Goal: Task Accomplishment & Management: Manage account settings

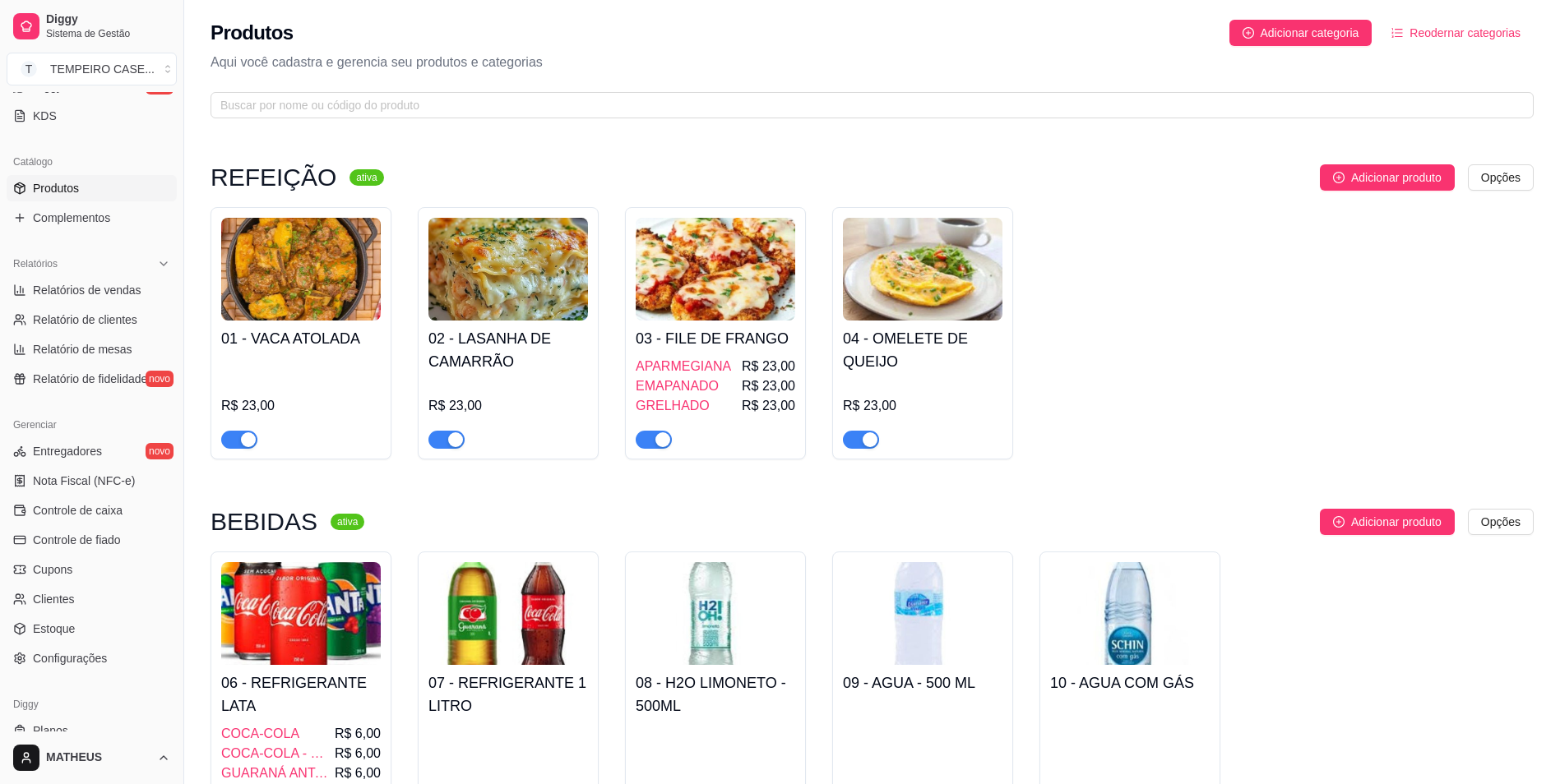
scroll to position [399, 0]
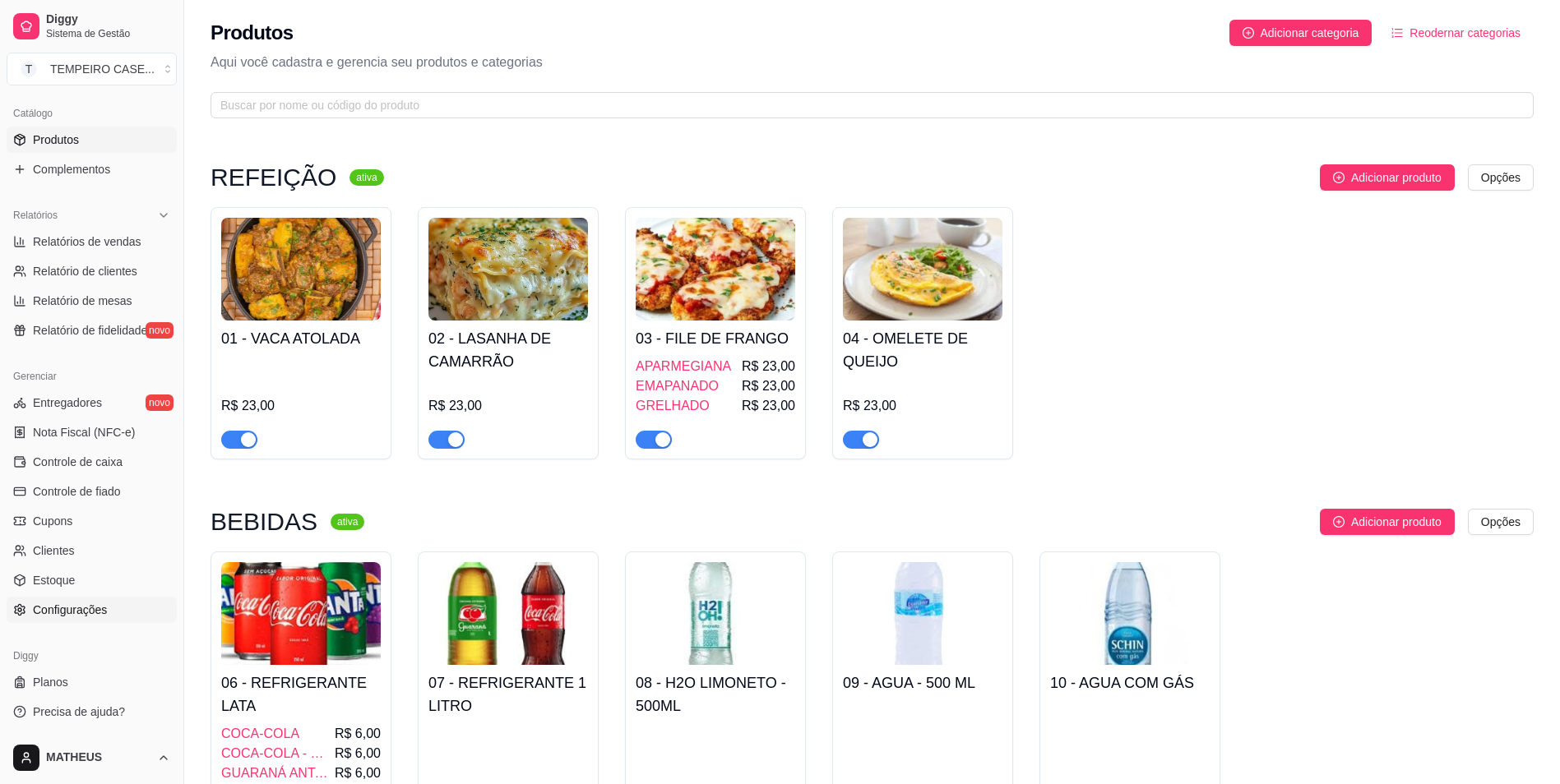
click at [84, 608] on span "Configurações" at bounding box center [70, 610] width 74 height 17
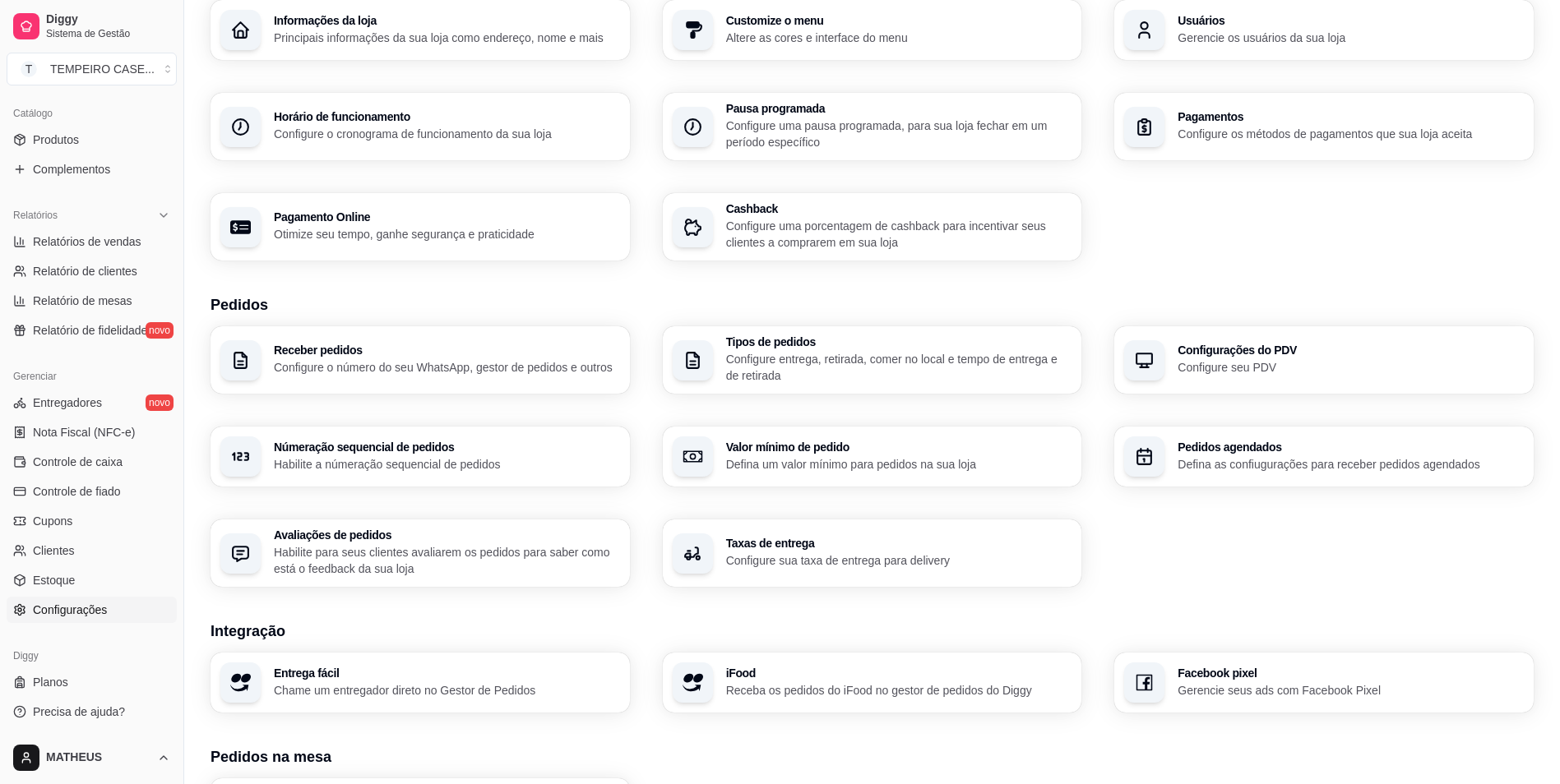
scroll to position [17, 0]
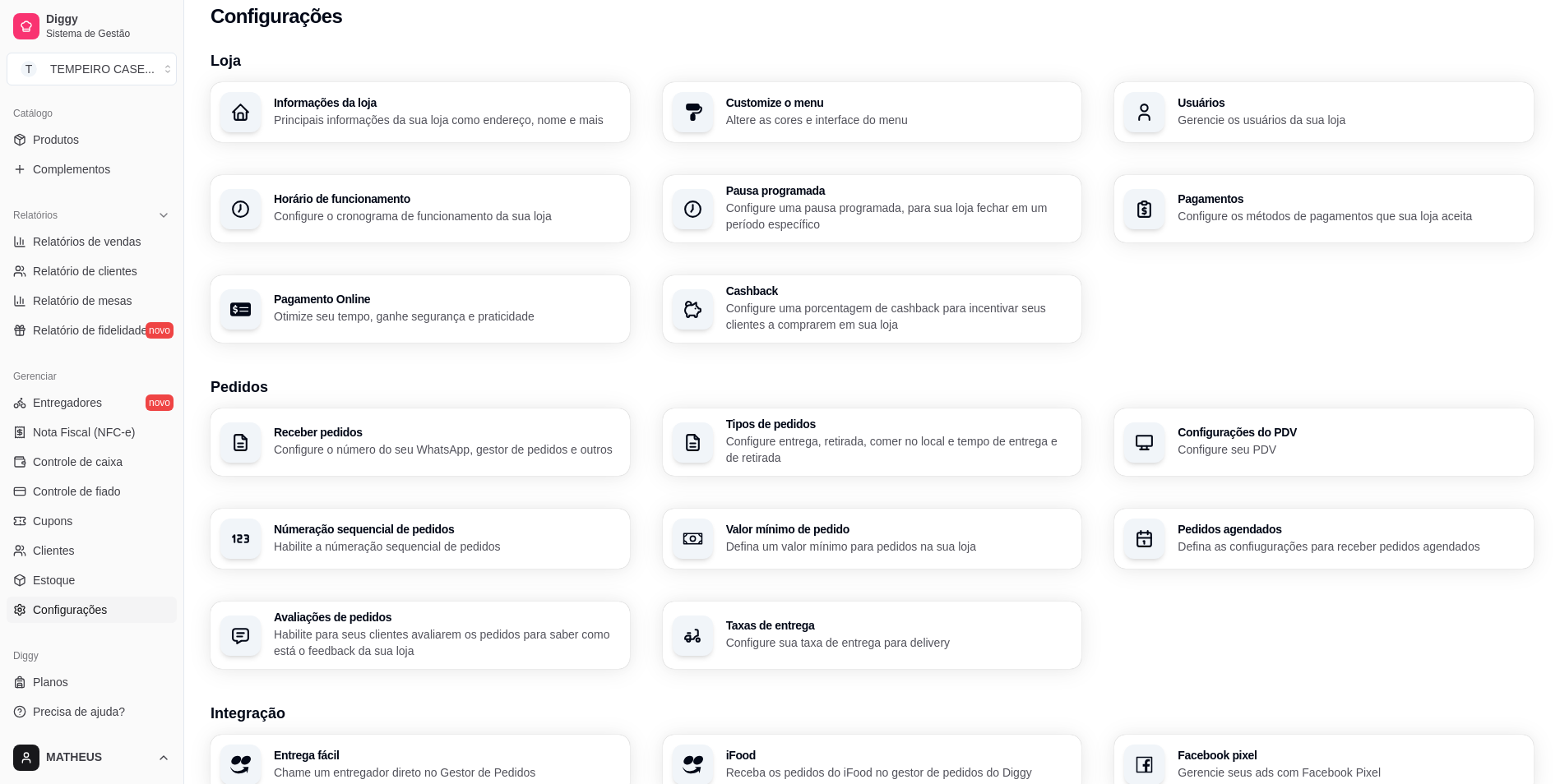
click at [436, 225] on div "Horário de funcionamento Configure o cronograma de funcionamento da sua loja" at bounding box center [420, 209] width 419 height 68
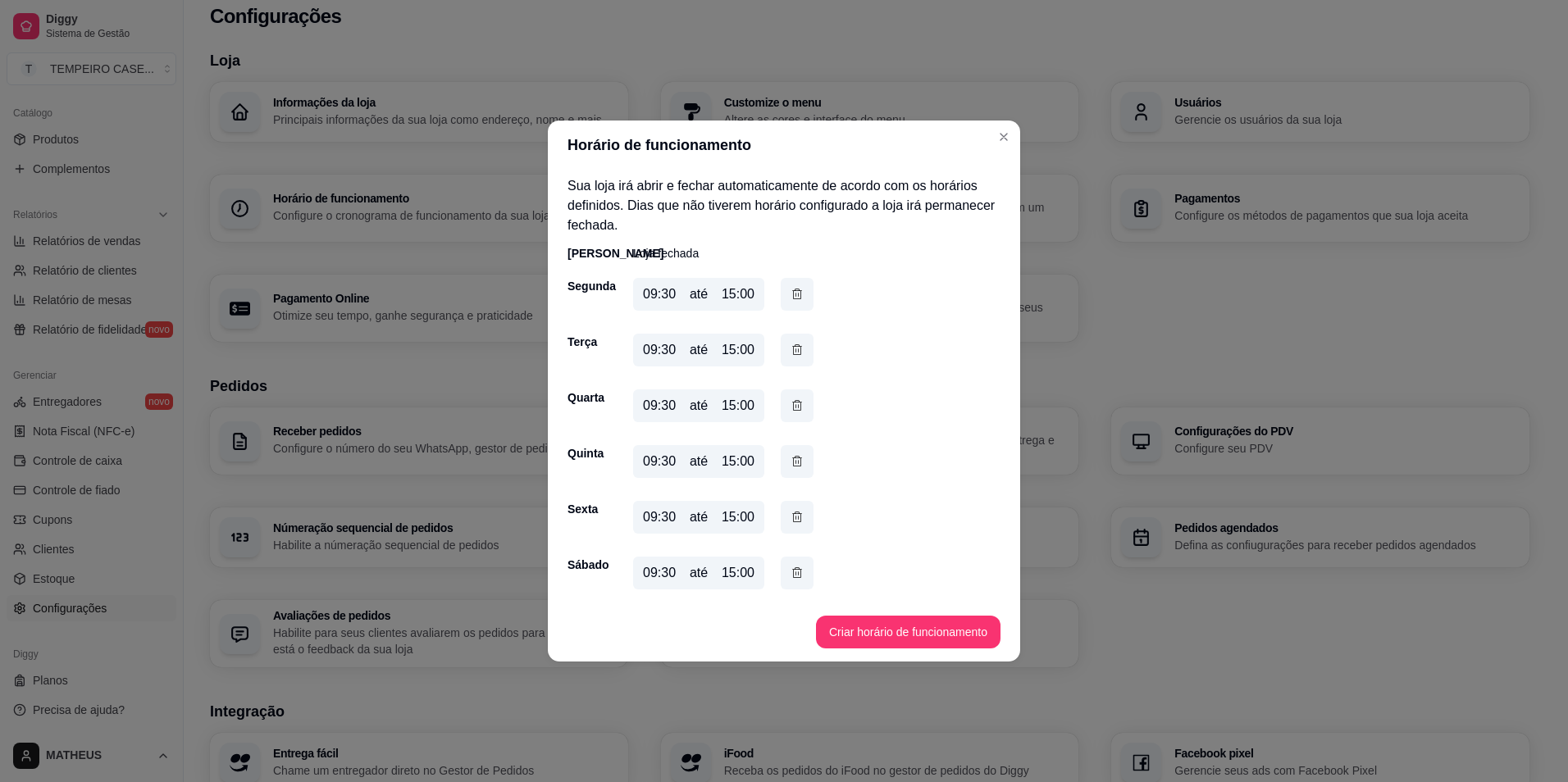
click at [668, 295] on div "09:30" at bounding box center [659, 295] width 33 height 20
click at [854, 633] on button "Criar horário de funcionamento" at bounding box center [908, 632] width 185 height 33
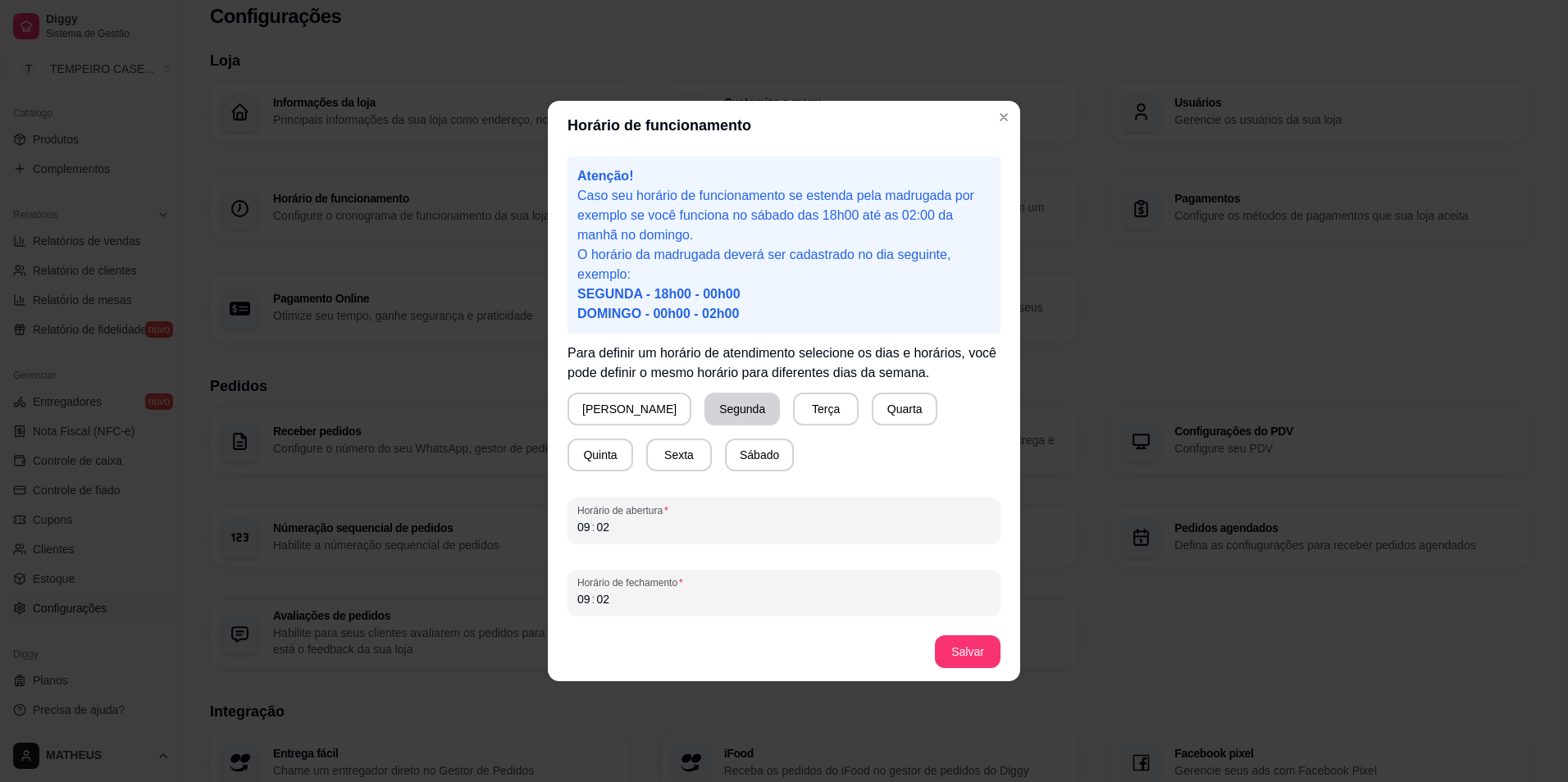
click at [705, 404] on button "Segunda" at bounding box center [742, 409] width 75 height 33
click at [724, 462] on button "Sábado" at bounding box center [758, 455] width 68 height 33
click at [647, 460] on button "Sexta" at bounding box center [679, 456] width 64 height 32
click at [781, 429] on div "Domingo Segunda Terça Quarta Quinta Sexta Sábado" at bounding box center [784, 432] width 433 height 78
click at [791, 407] on button "Terça" at bounding box center [823, 410] width 64 height 32
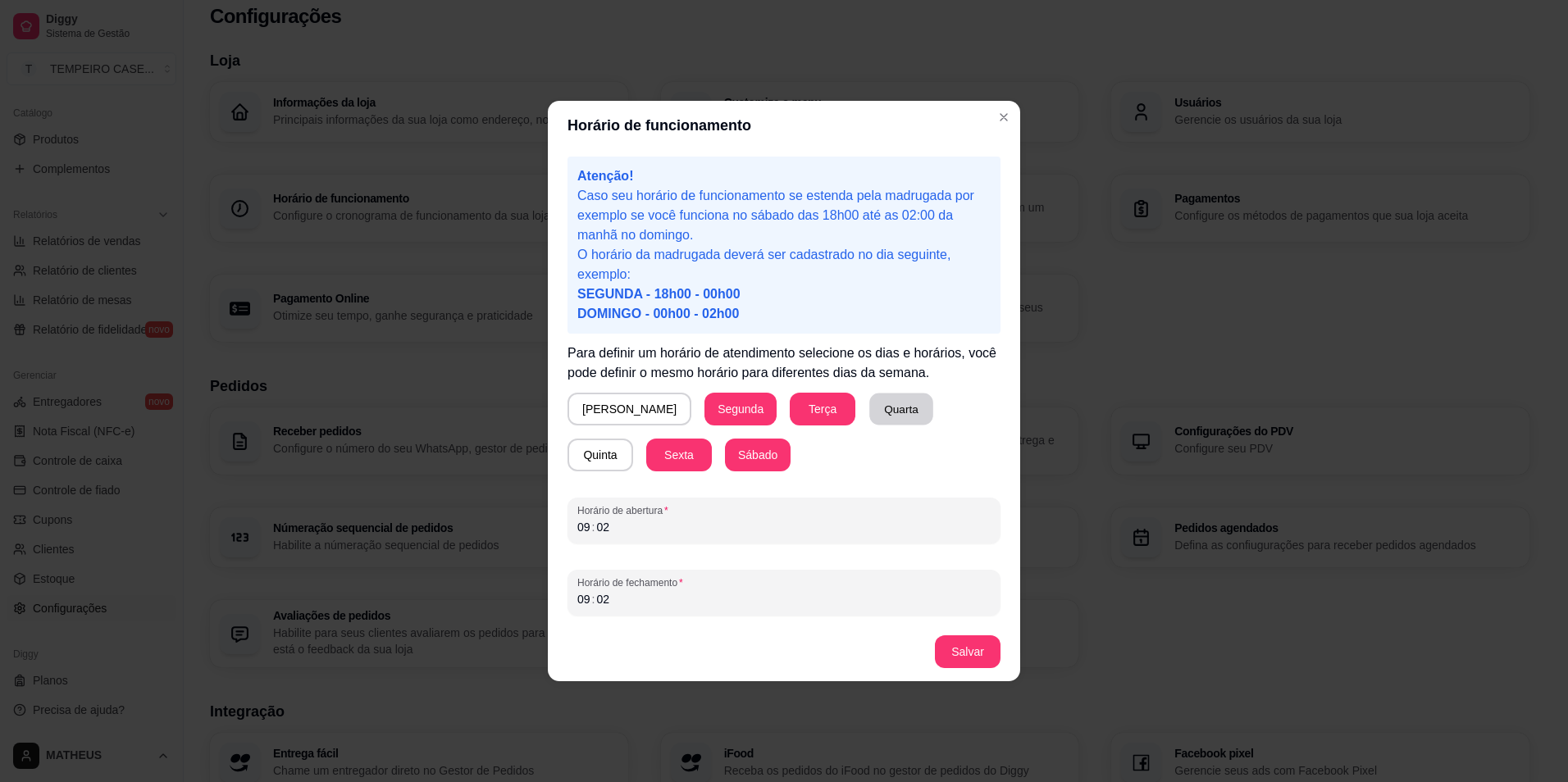
click at [869, 408] on button "Quarta" at bounding box center [901, 410] width 64 height 32
click at [632, 440] on button "Quinta" at bounding box center [600, 456] width 64 height 32
click at [619, 523] on div "09 : 02" at bounding box center [784, 527] width 413 height 20
click at [513, 618] on div "Horário de funcionamento Atenção! Caso seu horário de funcionamento se estenda …" at bounding box center [784, 391] width 1568 height 782
click at [980, 657] on button "Salvar" at bounding box center [968, 652] width 64 height 32
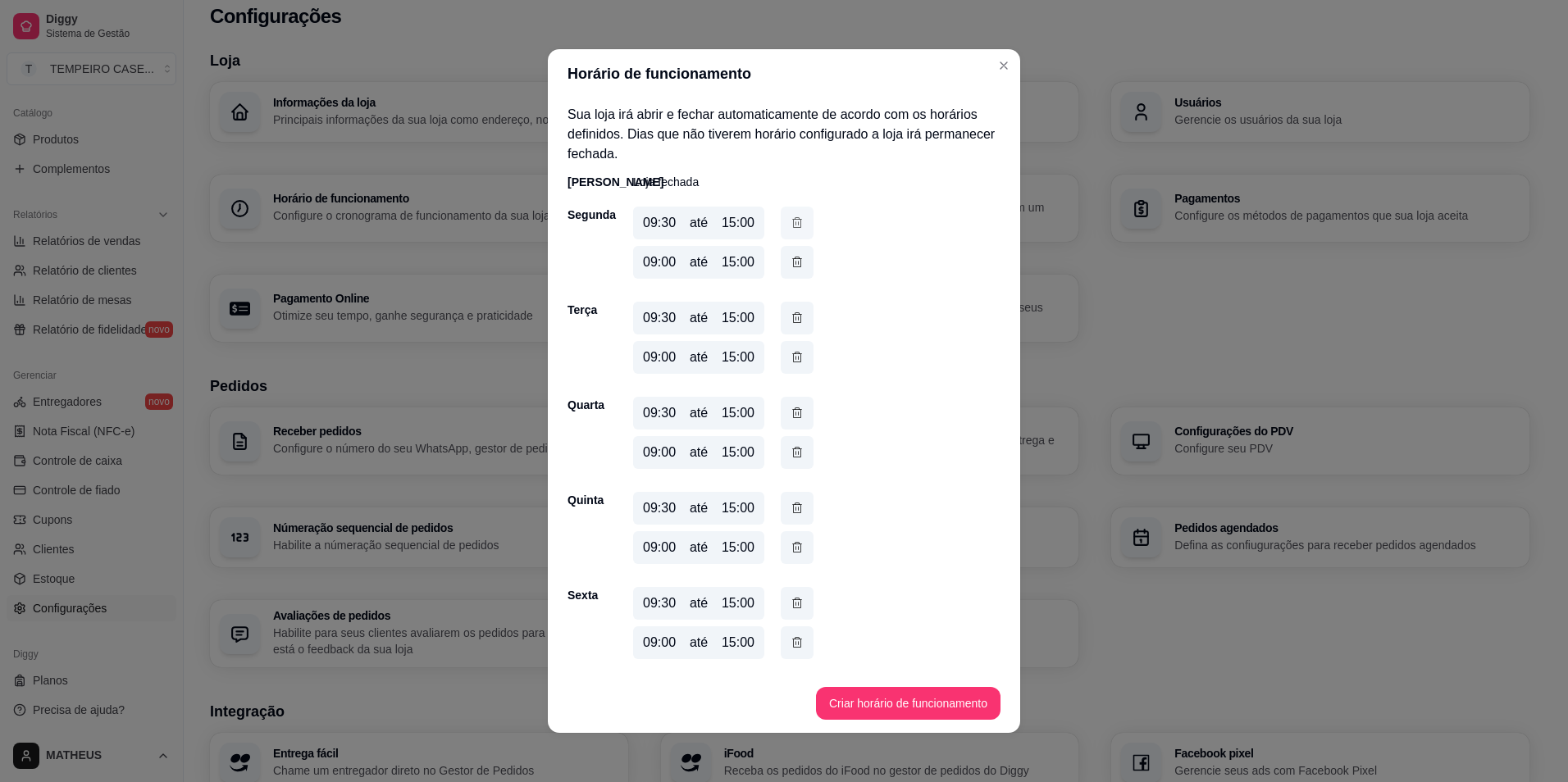
click at [791, 220] on icon "button" at bounding box center [797, 223] width 13 height 18
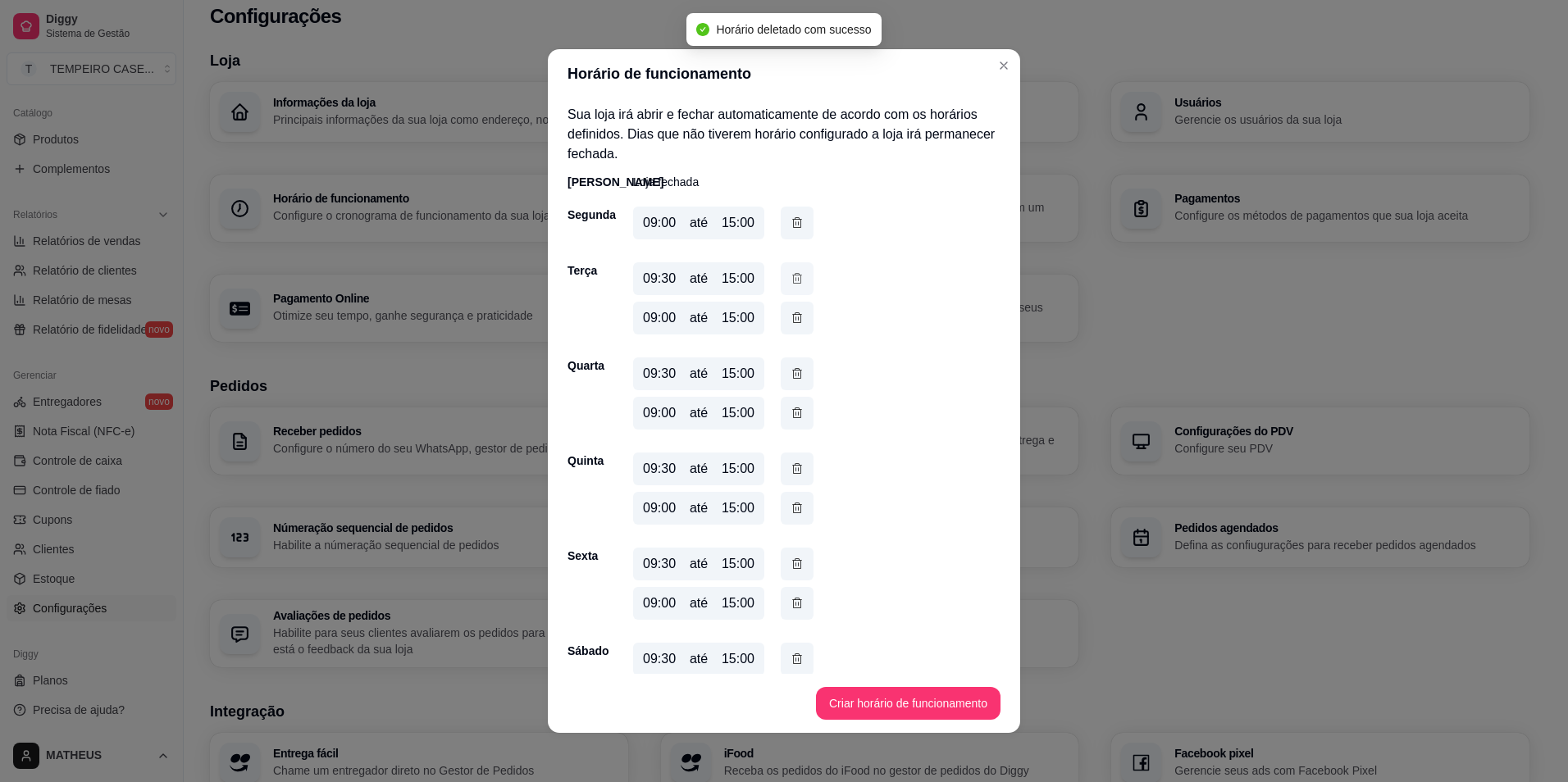
click at [793, 269] on button "button" at bounding box center [797, 278] width 33 height 33
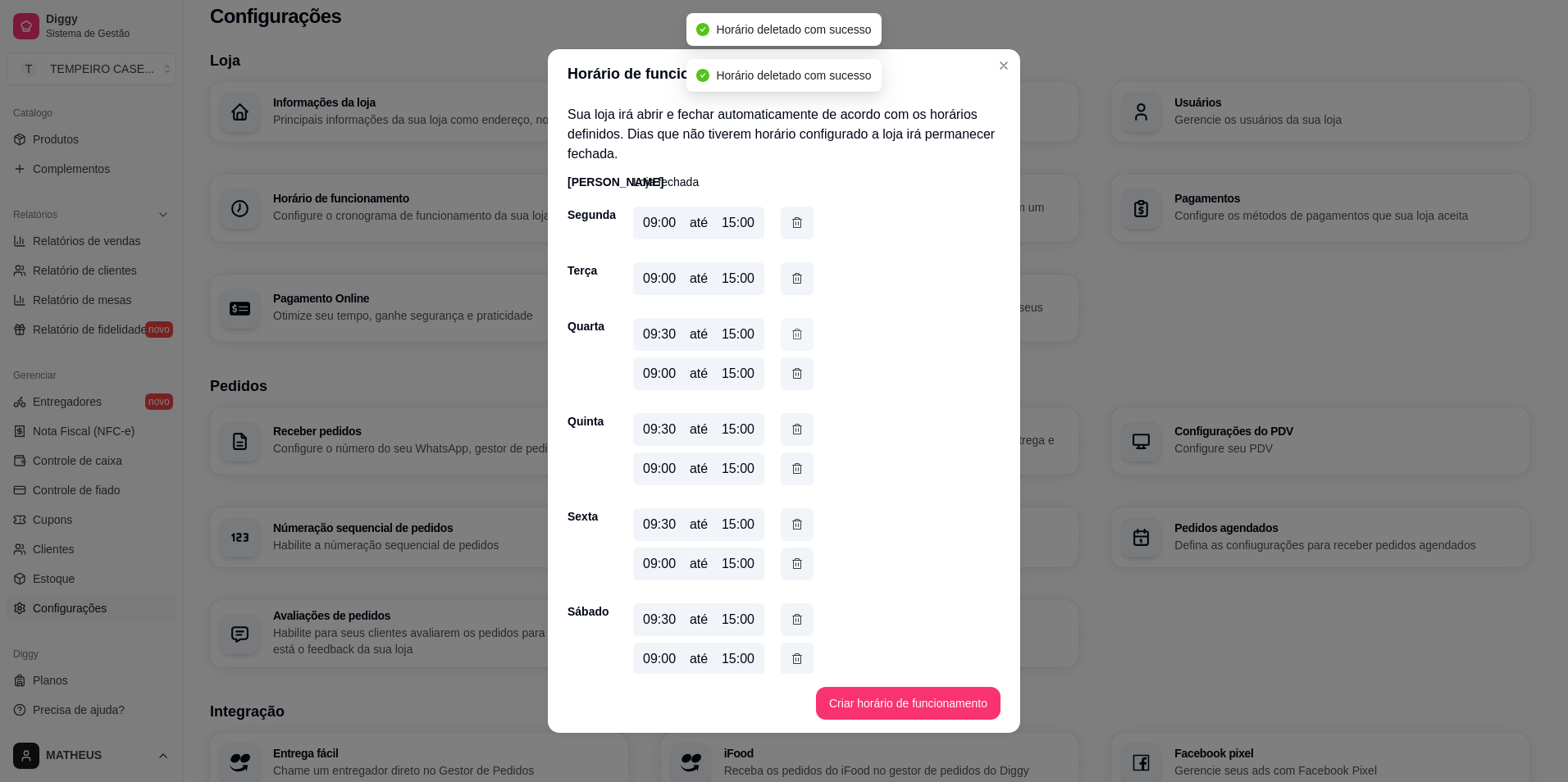
click at [796, 332] on icon "button" at bounding box center [797, 334] width 13 height 18
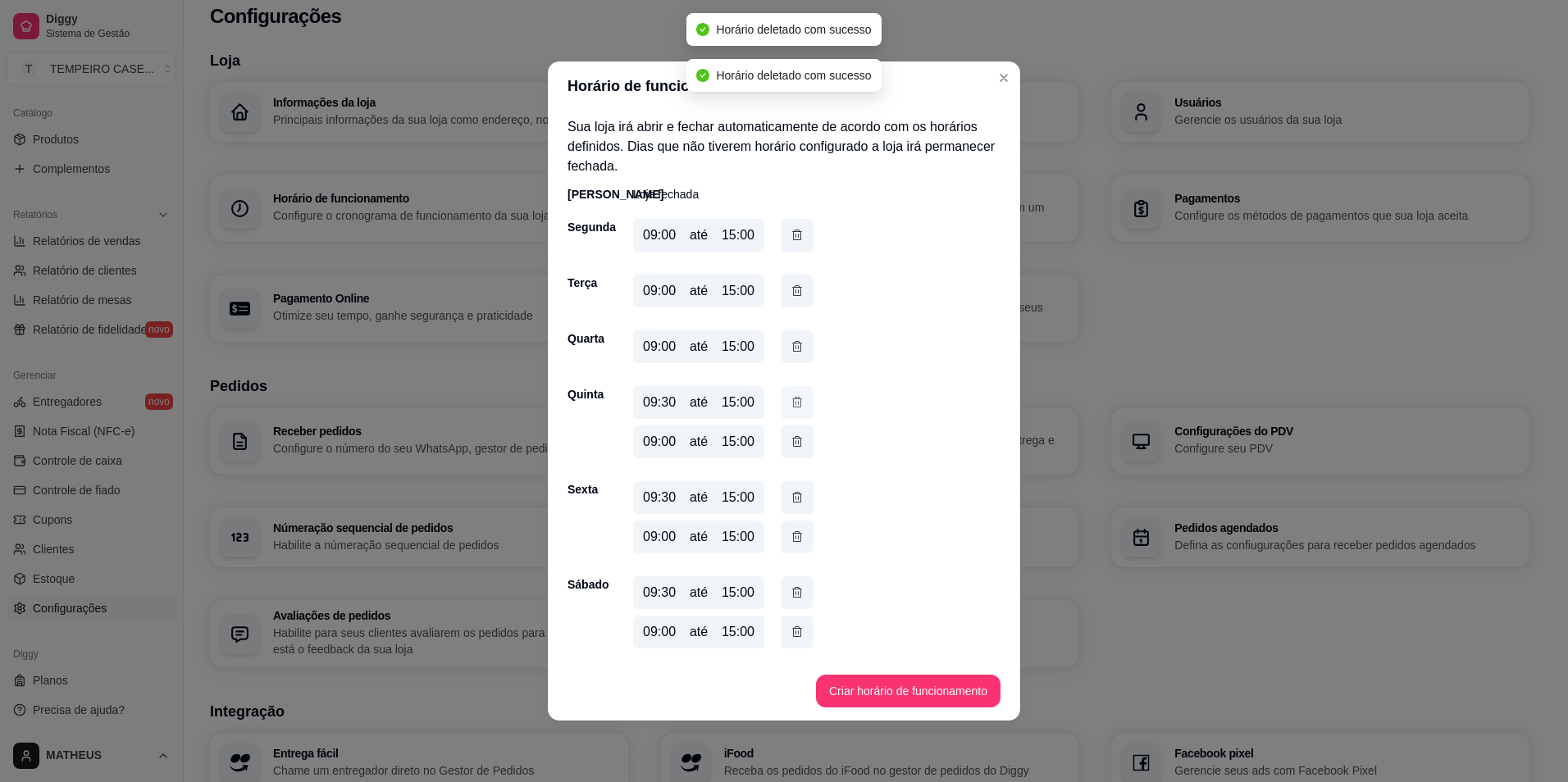
click at [794, 400] on icon "button" at bounding box center [797, 403] width 13 height 18
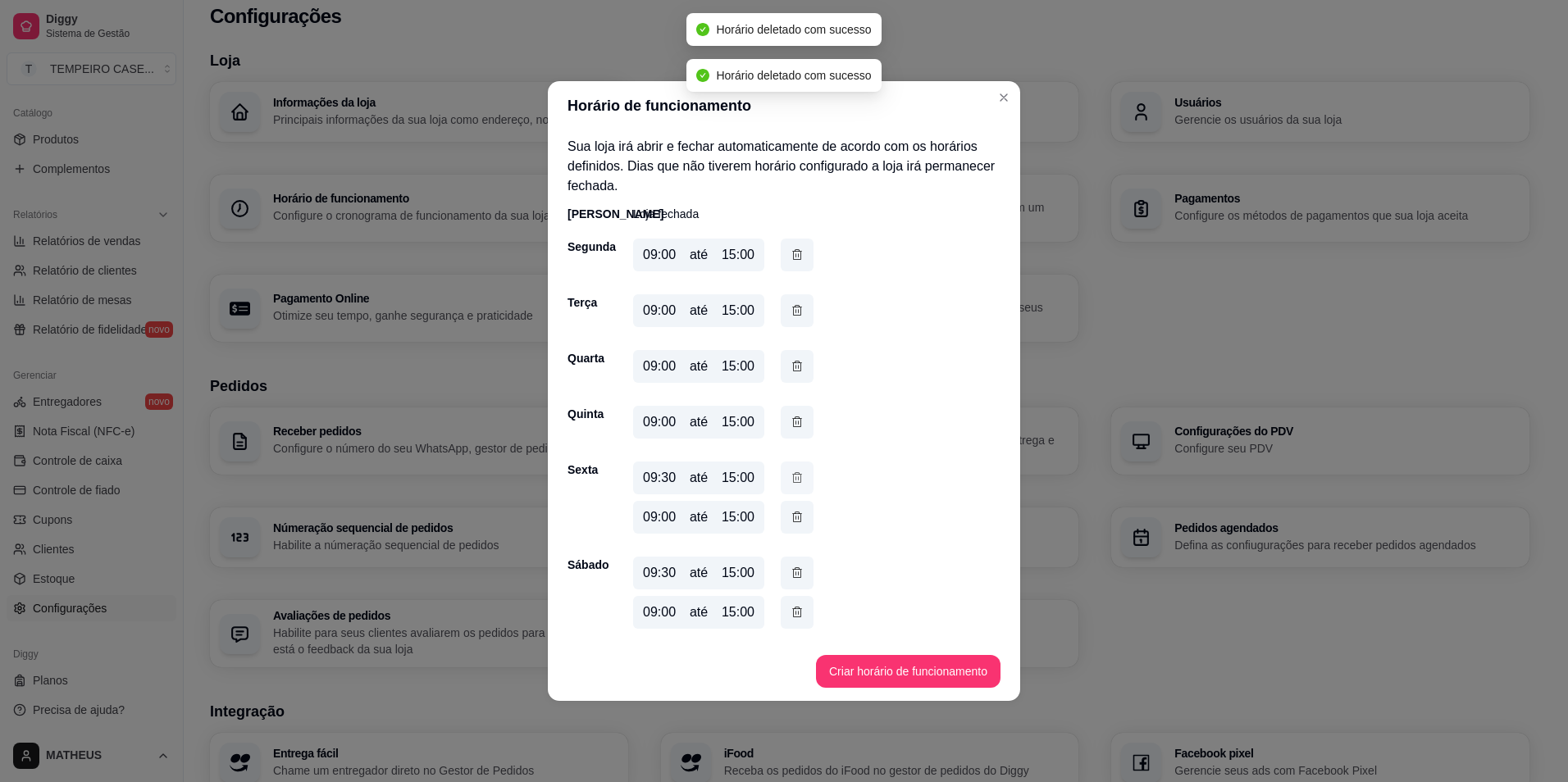
click at [797, 479] on icon "button" at bounding box center [797, 478] width 13 height 18
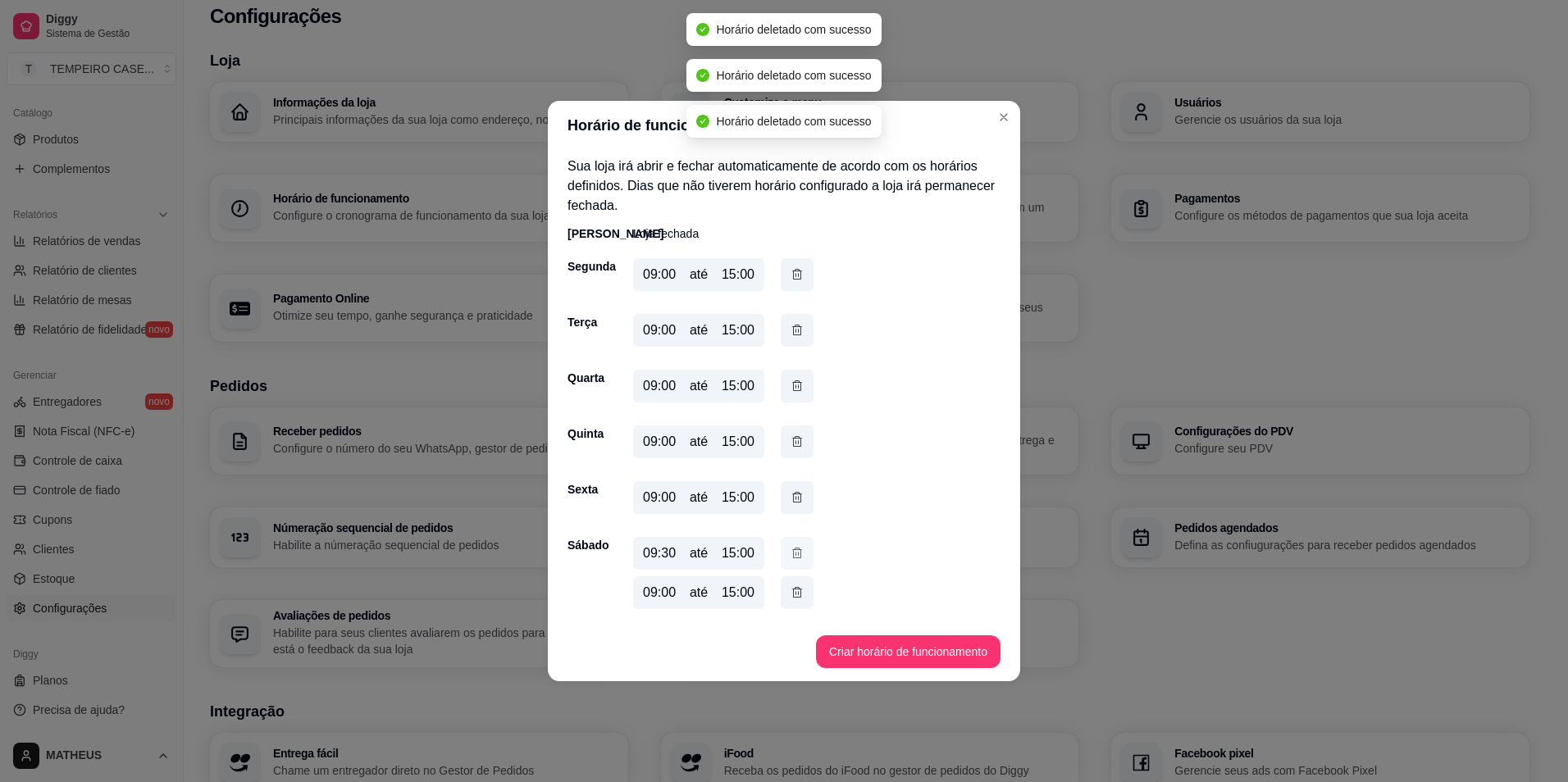
click at [793, 557] on icon "button" at bounding box center [797, 554] width 13 height 18
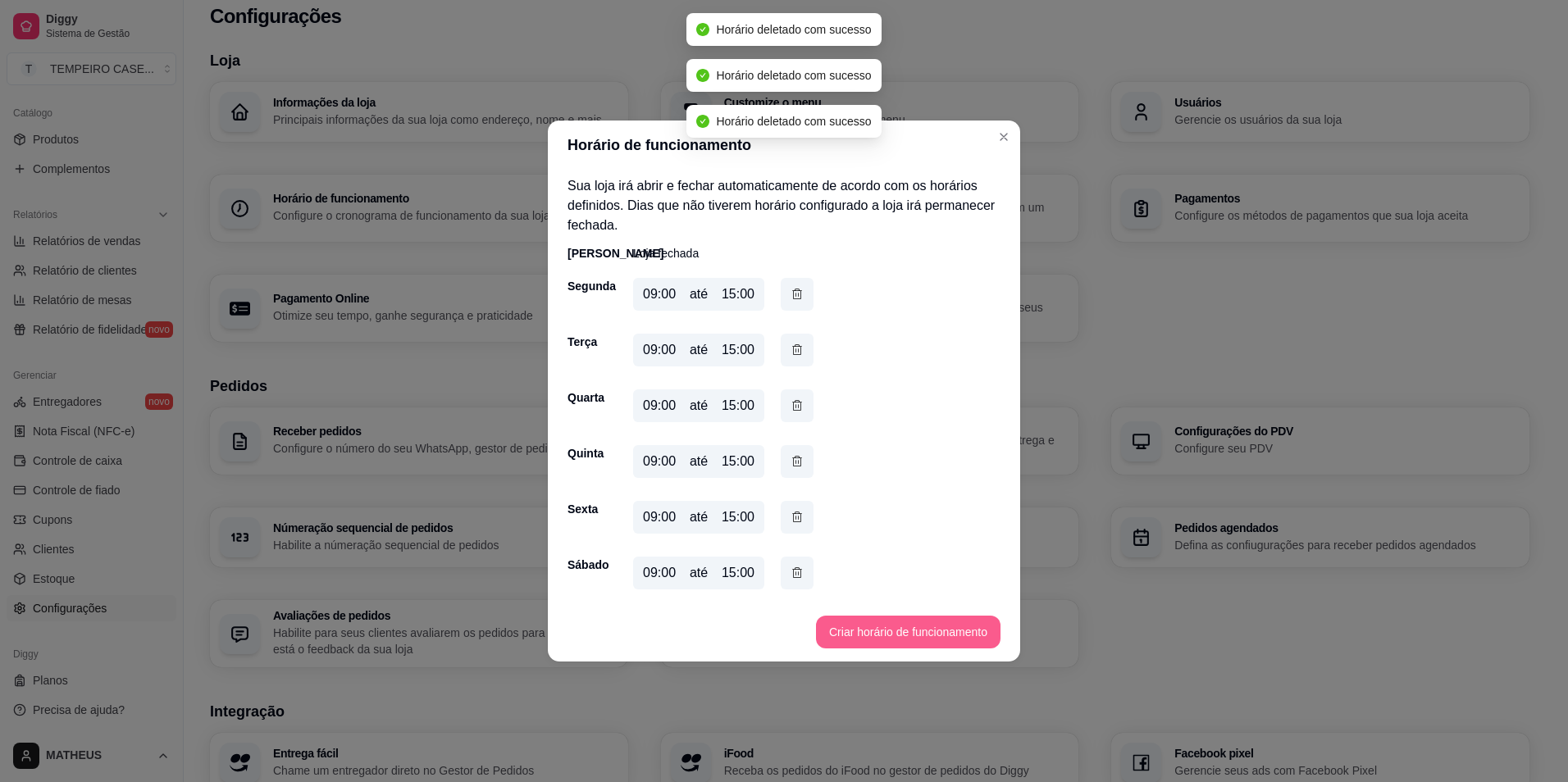
click at [892, 636] on button "Criar horário de funcionamento" at bounding box center [908, 632] width 185 height 33
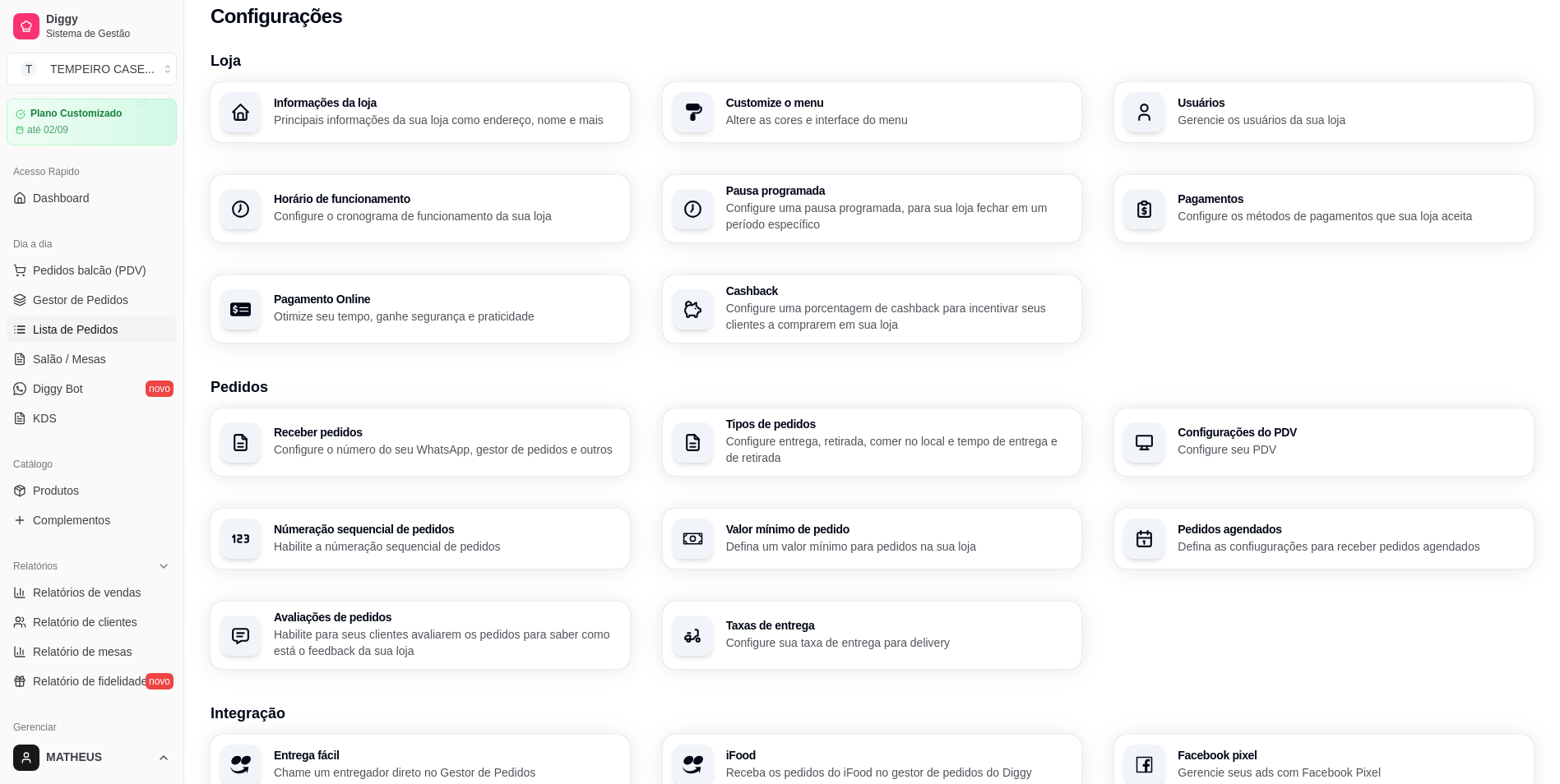
scroll to position [0, 0]
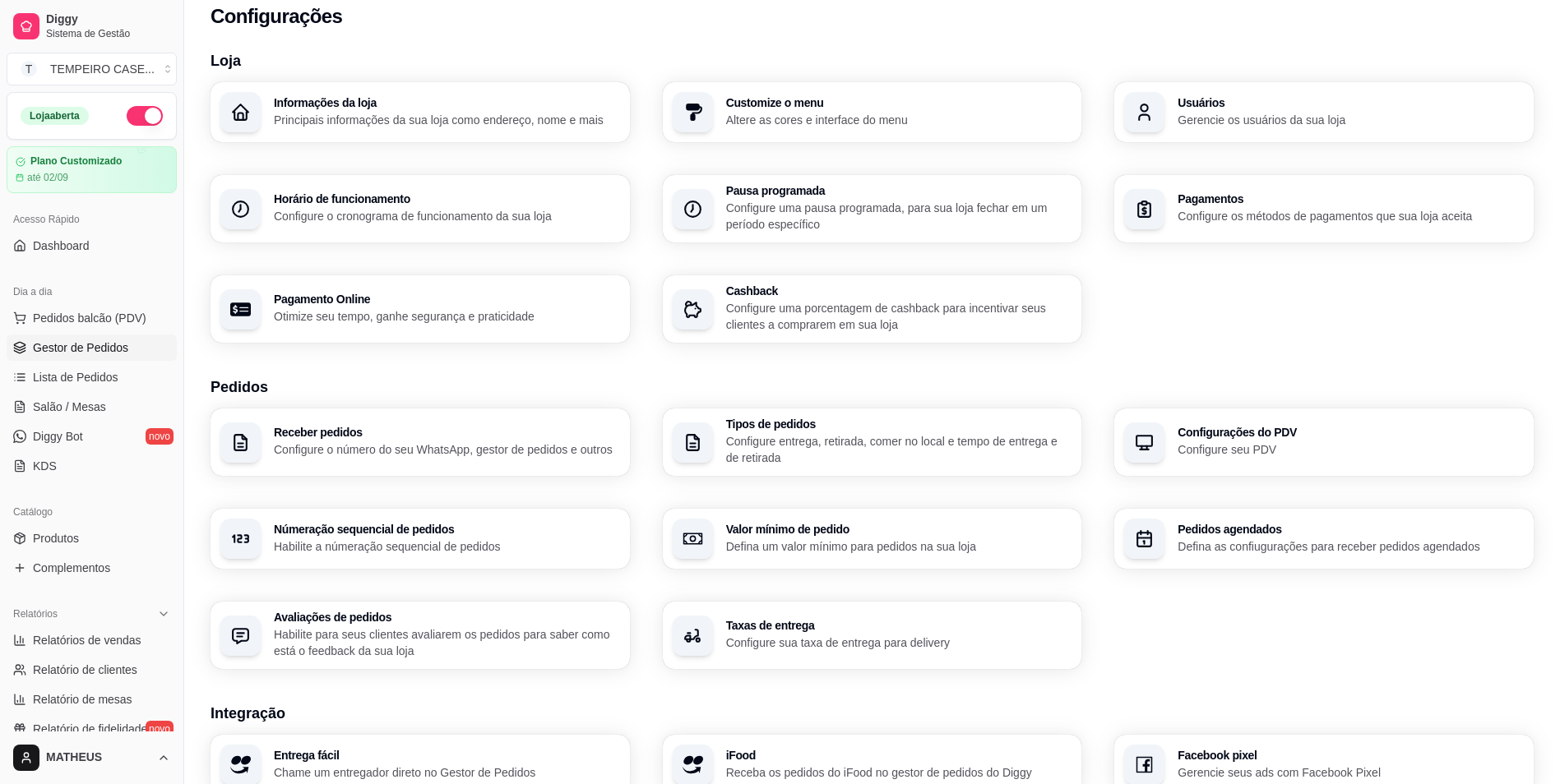
click at [68, 342] on span "Gestor de Pedidos" at bounding box center [81, 347] width 96 height 17
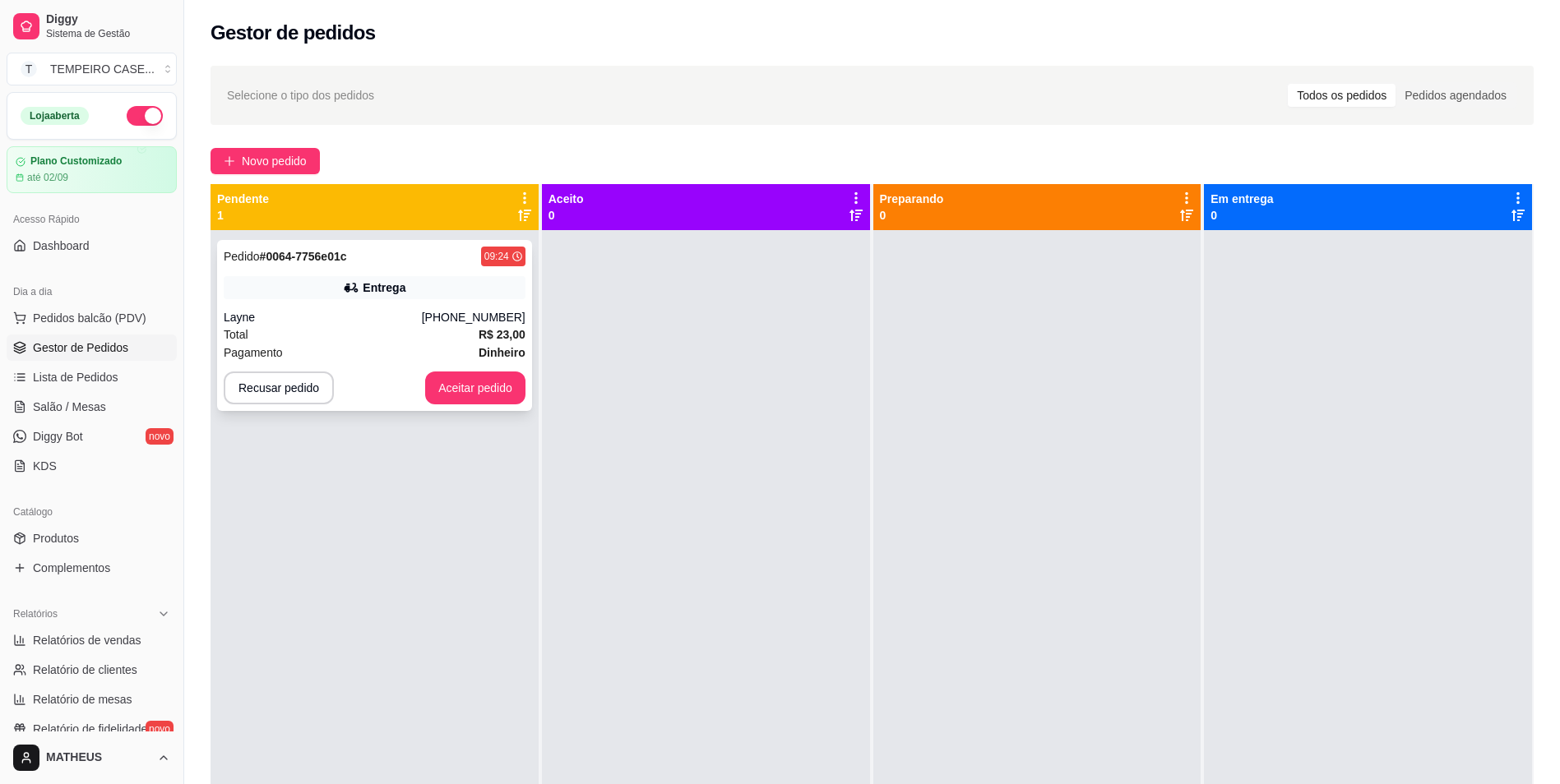
click at [343, 298] on div "Entrega" at bounding box center [374, 288] width 302 height 23
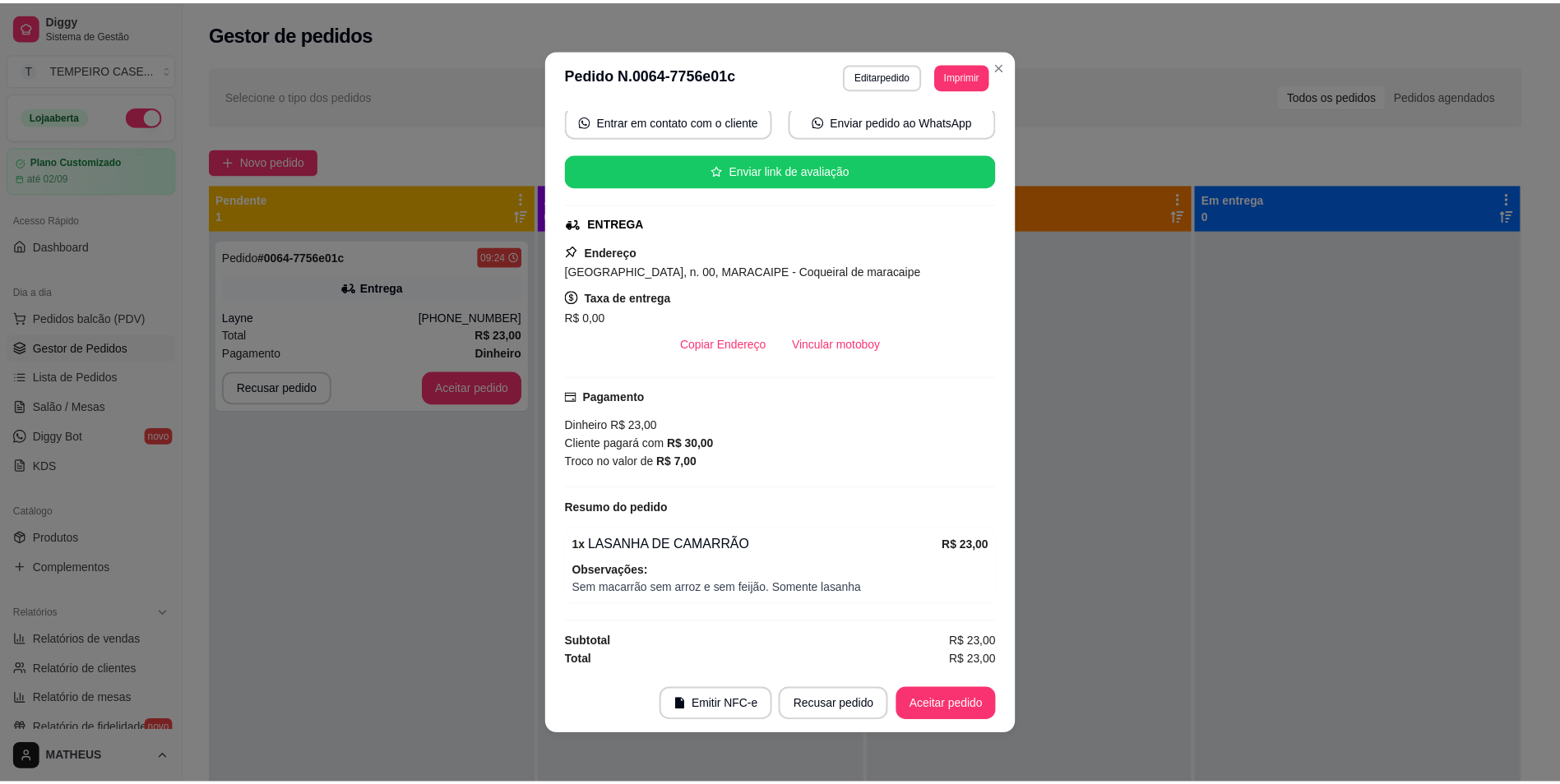
scroll to position [3, 0]
